Goal: Transaction & Acquisition: Purchase product/service

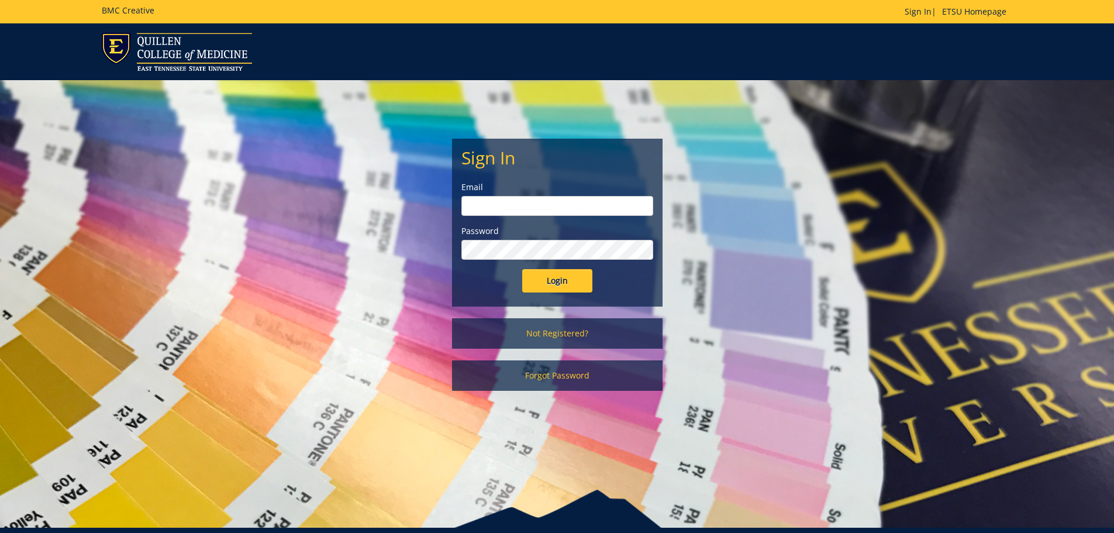
click at [497, 202] on input "email" at bounding box center [557, 206] width 192 height 20
type input "petersonth@etsu.edu"
click at [522, 269] on input "Login" at bounding box center [557, 280] width 70 height 23
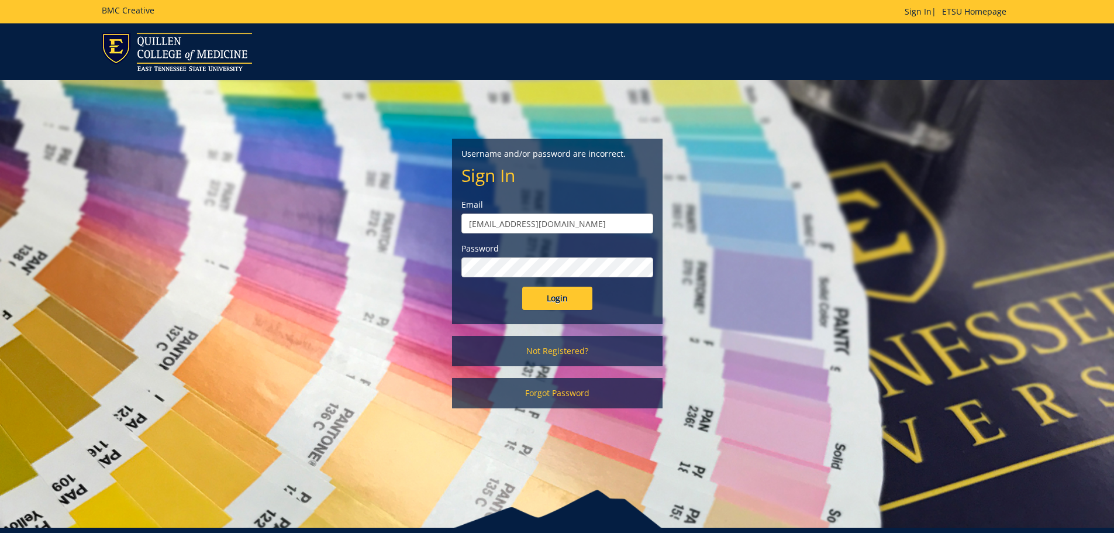
click at [522, 287] on input "Login" at bounding box center [557, 298] width 70 height 23
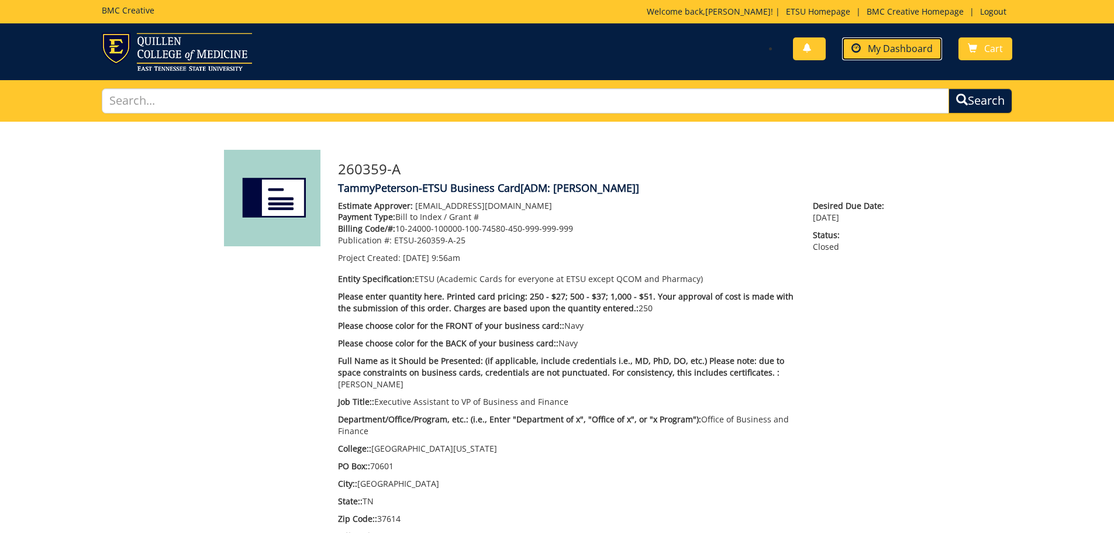
click at [881, 38] on link "My Dashboard" at bounding box center [892, 48] width 100 height 23
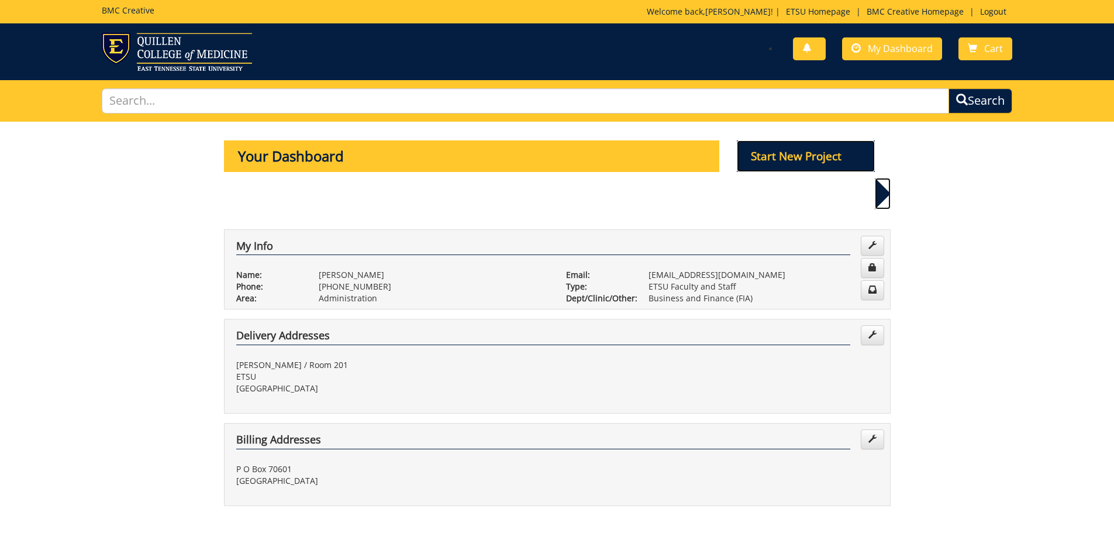
click at [808, 154] on p "Start New Project" at bounding box center [806, 156] width 138 height 32
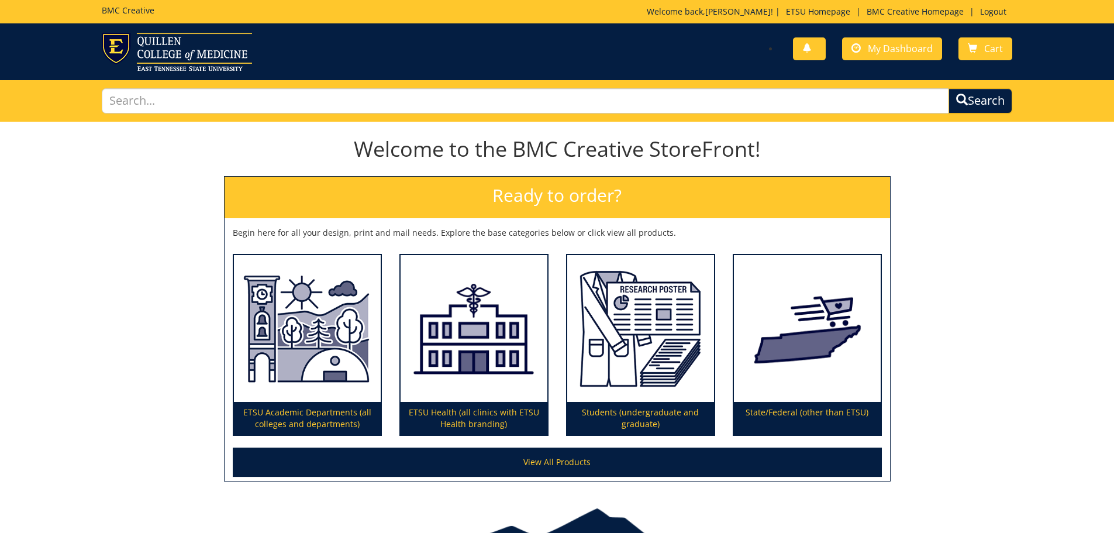
scroll to position [68, 0]
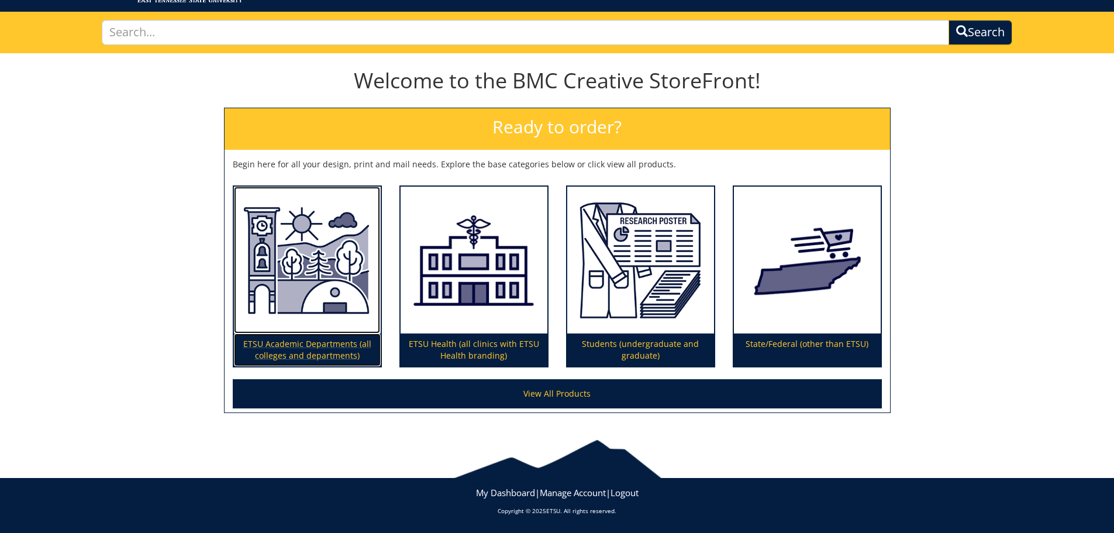
click at [317, 268] on img at bounding box center [307, 260] width 147 height 147
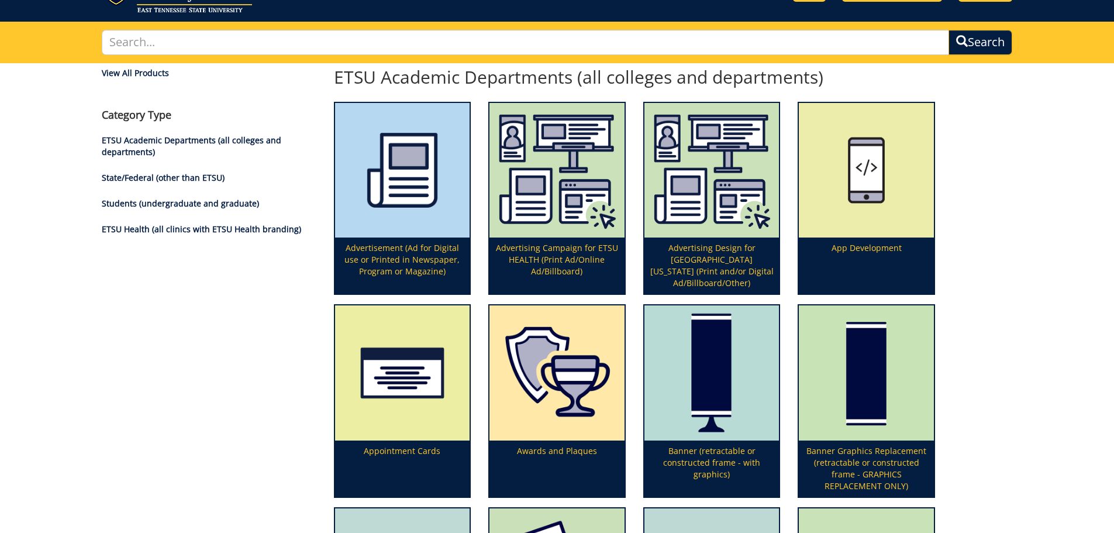
scroll to position [117, 0]
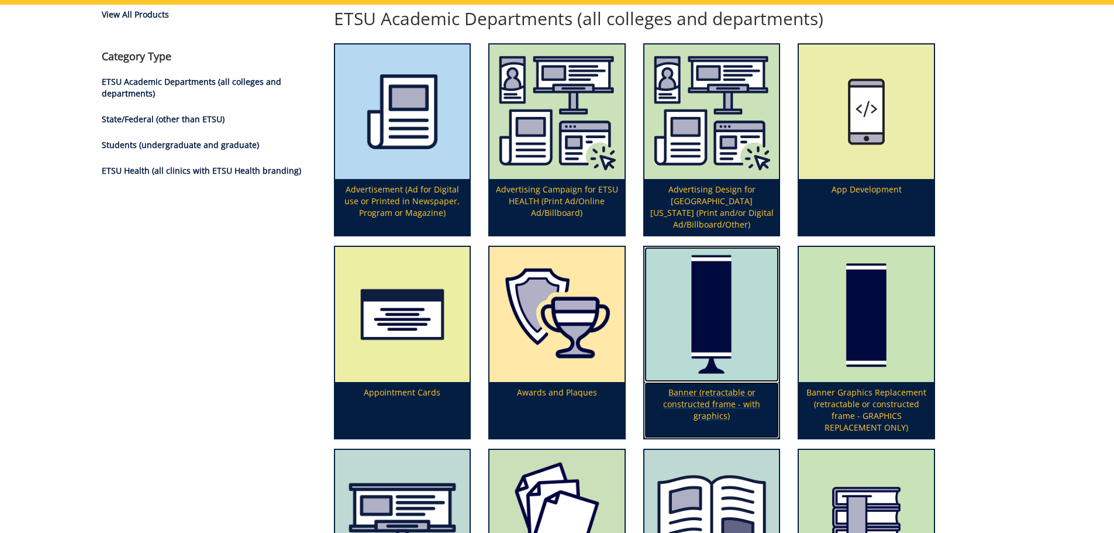
click at [722, 308] on img at bounding box center [711, 314] width 135 height 135
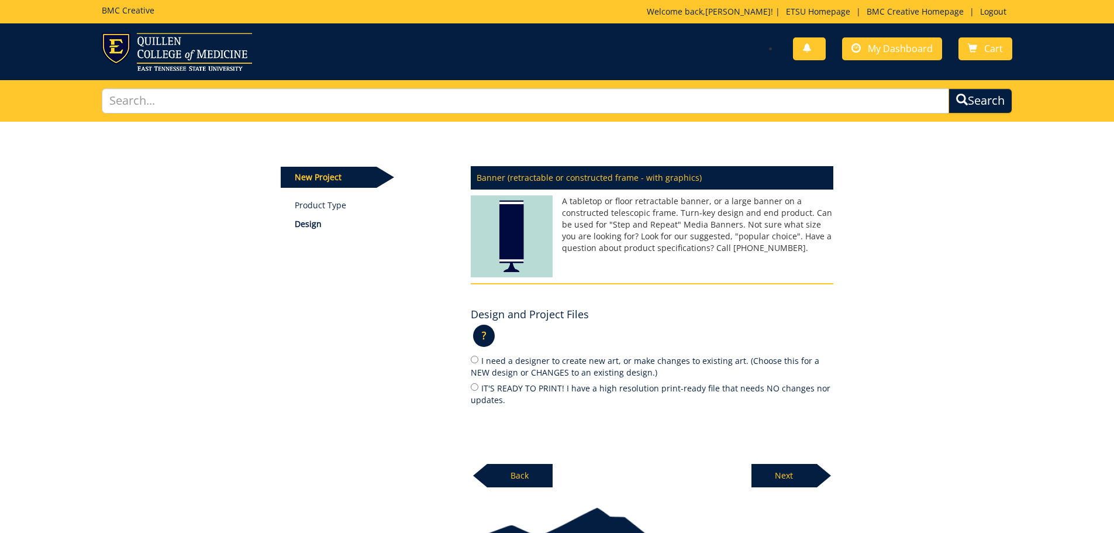
scroll to position [68, 0]
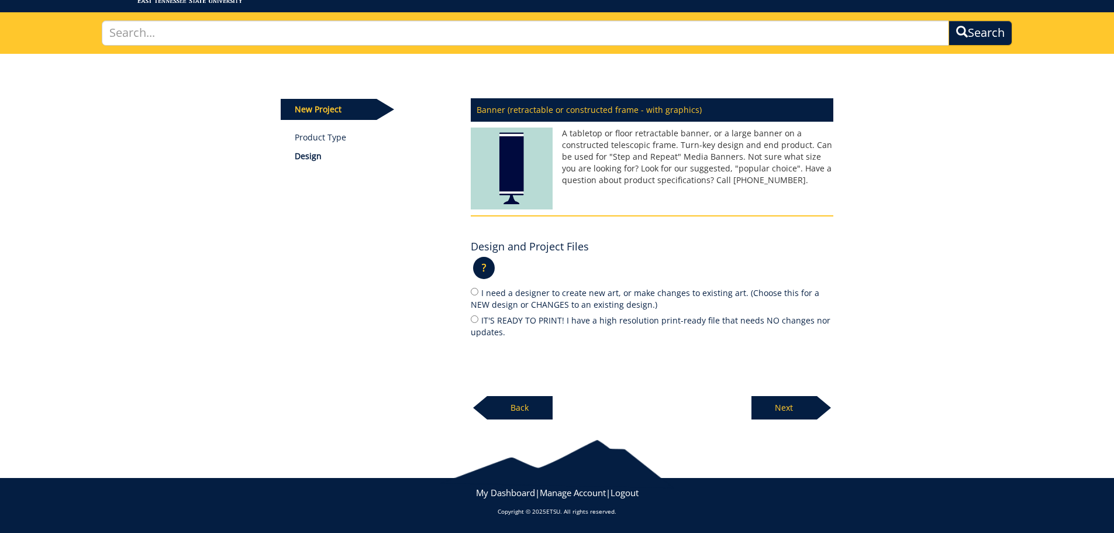
click at [832, 227] on div "Banner (retractable or constructed frame - with graphics) A tabletop or floor r…" at bounding box center [652, 255] width 380 height 329
click at [322, 133] on link "Product Type" at bounding box center [374, 138] width 158 height 12
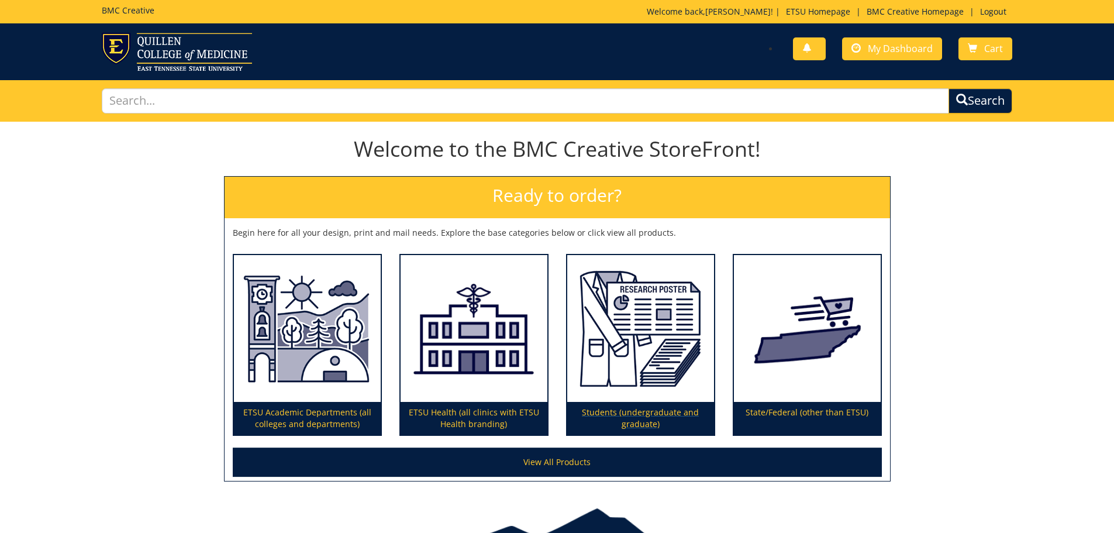
scroll to position [68, 0]
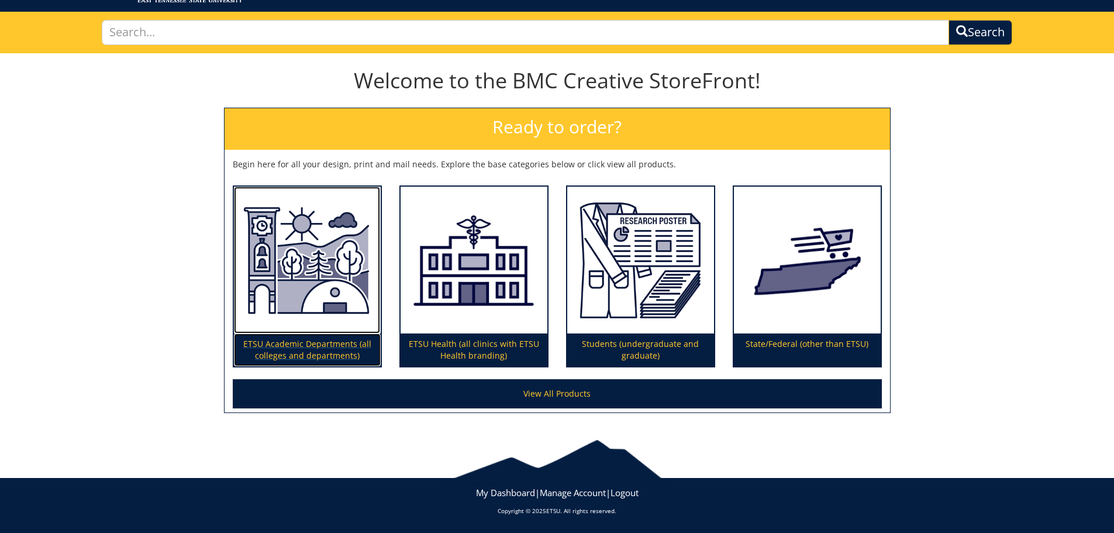
click at [322, 288] on img at bounding box center [307, 260] width 147 height 147
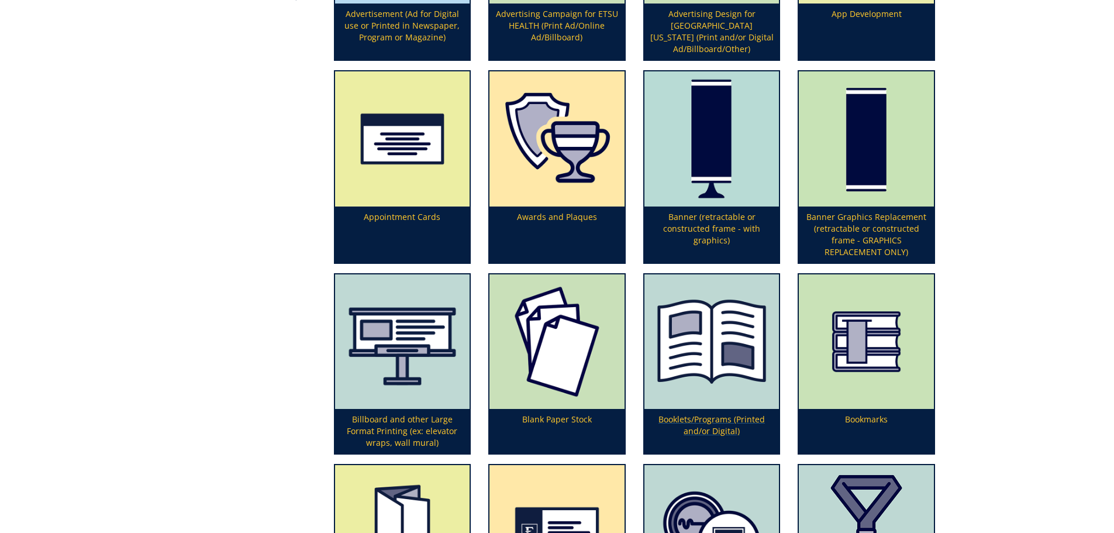
scroll to position [409, 0]
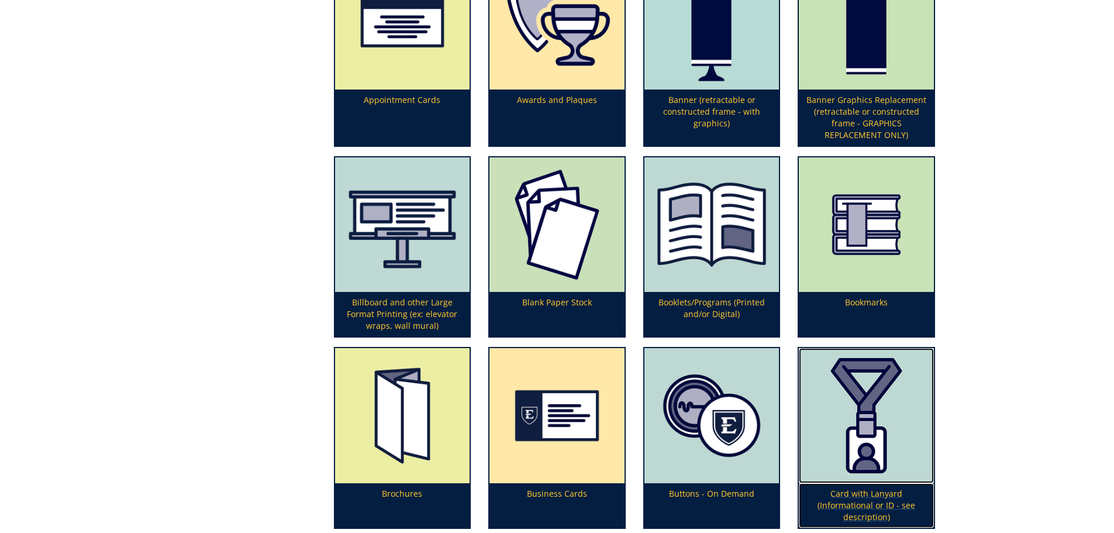
click at [889, 437] on img at bounding box center [866, 415] width 135 height 135
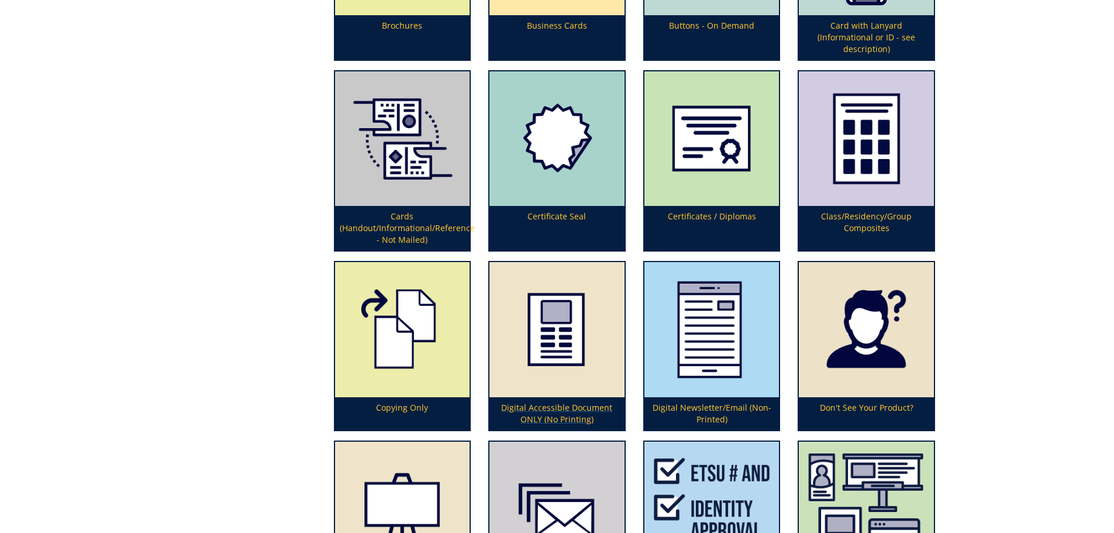
scroll to position [994, 0]
